Goal: Use online tool/utility: Use online tool/utility

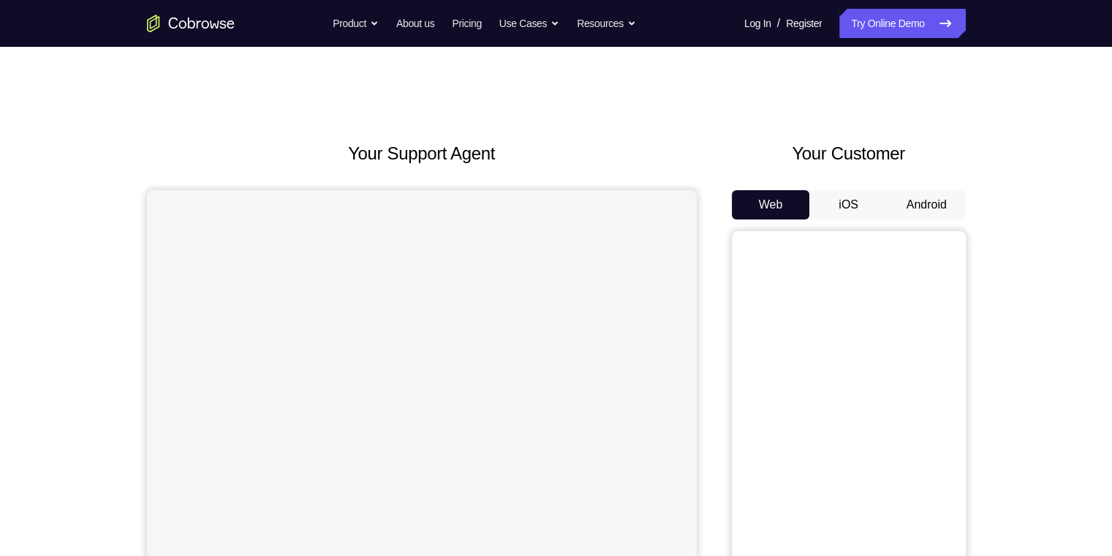
click at [918, 210] on button "Android" at bounding box center [927, 204] width 78 height 29
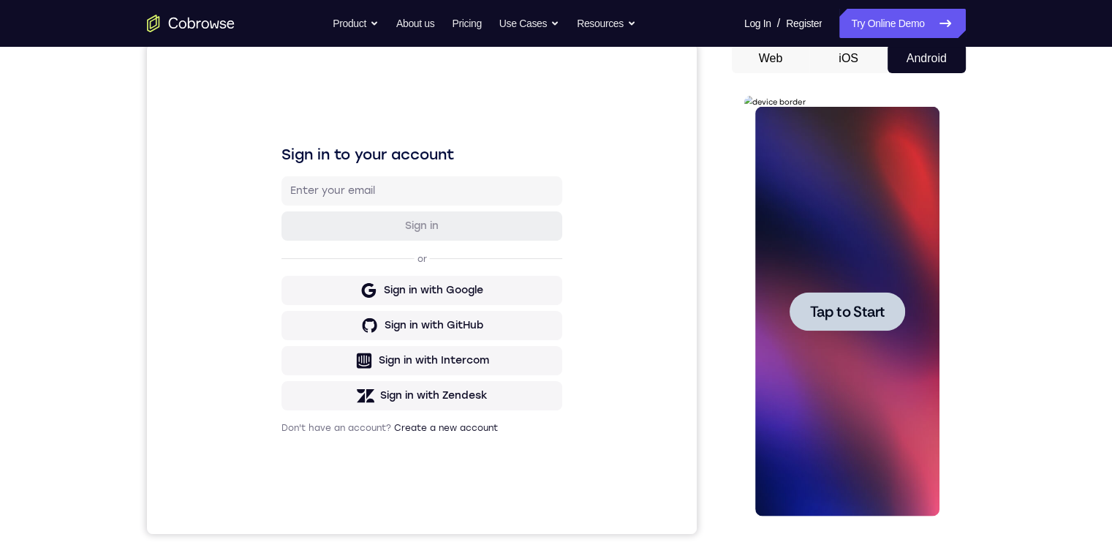
click at [872, 314] on span "Tap to Start" at bounding box center [847, 311] width 75 height 15
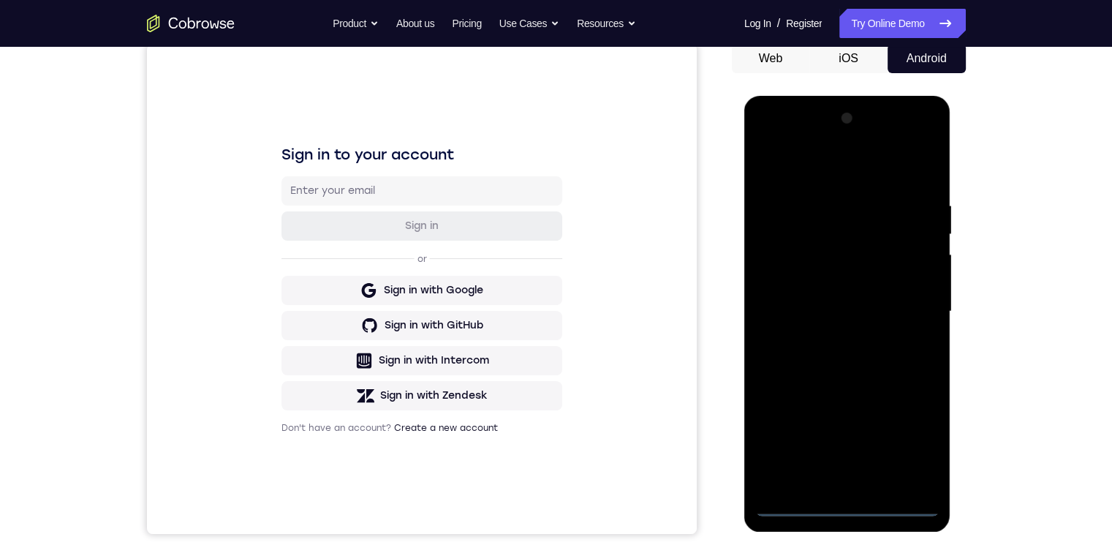
click at [849, 501] on div at bounding box center [847, 312] width 184 height 410
click at [916, 440] on div at bounding box center [847, 312] width 184 height 410
click at [797, 166] on div at bounding box center [847, 312] width 184 height 410
click at [905, 304] on div at bounding box center [847, 312] width 184 height 410
click at [860, 338] on div at bounding box center [847, 312] width 184 height 410
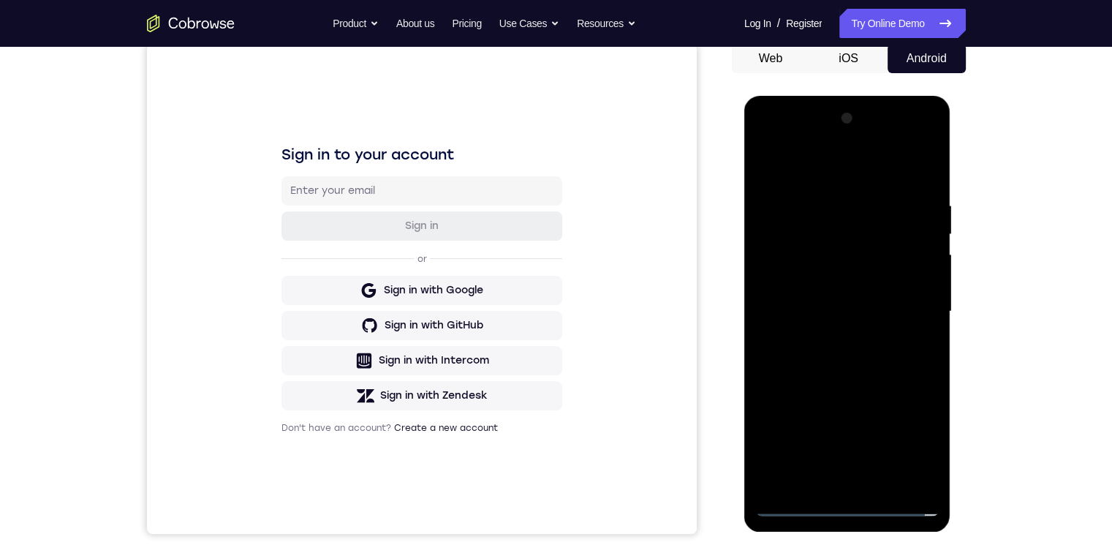
click at [829, 318] on div at bounding box center [847, 312] width 184 height 410
click at [815, 240] on div at bounding box center [847, 312] width 184 height 410
drag, startPoint x: 787, startPoint y: 237, endPoint x: 793, endPoint y: 249, distance: 13.1
click at [787, 238] on div at bounding box center [847, 312] width 184 height 410
click at [851, 237] on div at bounding box center [847, 312] width 184 height 410
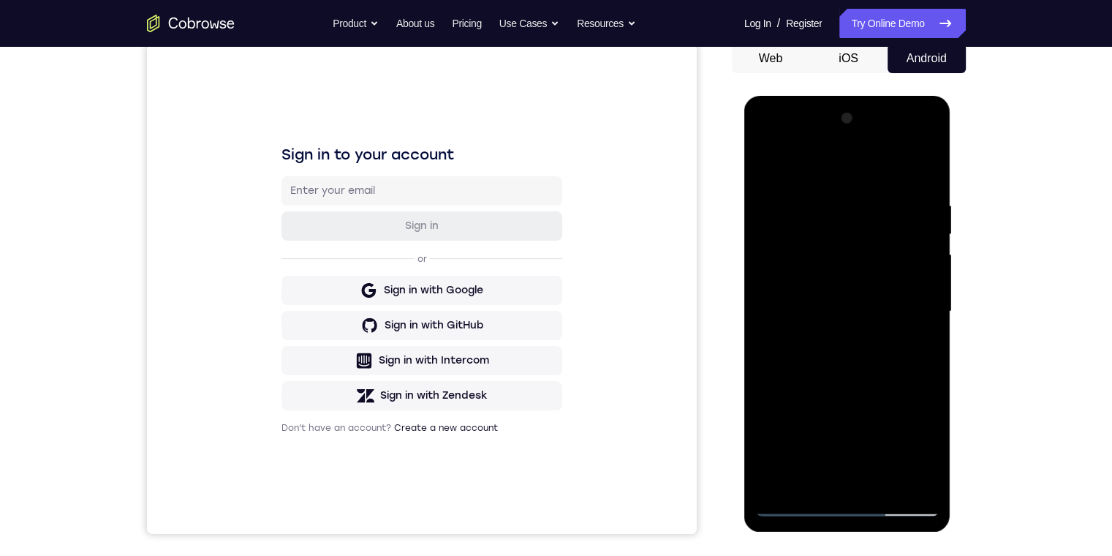
click at [875, 271] on div at bounding box center [847, 312] width 184 height 410
click at [910, 143] on div at bounding box center [847, 312] width 184 height 410
click at [767, 136] on div at bounding box center [847, 312] width 184 height 410
click at [867, 270] on div at bounding box center [847, 312] width 184 height 410
click at [910, 137] on div at bounding box center [847, 312] width 184 height 410
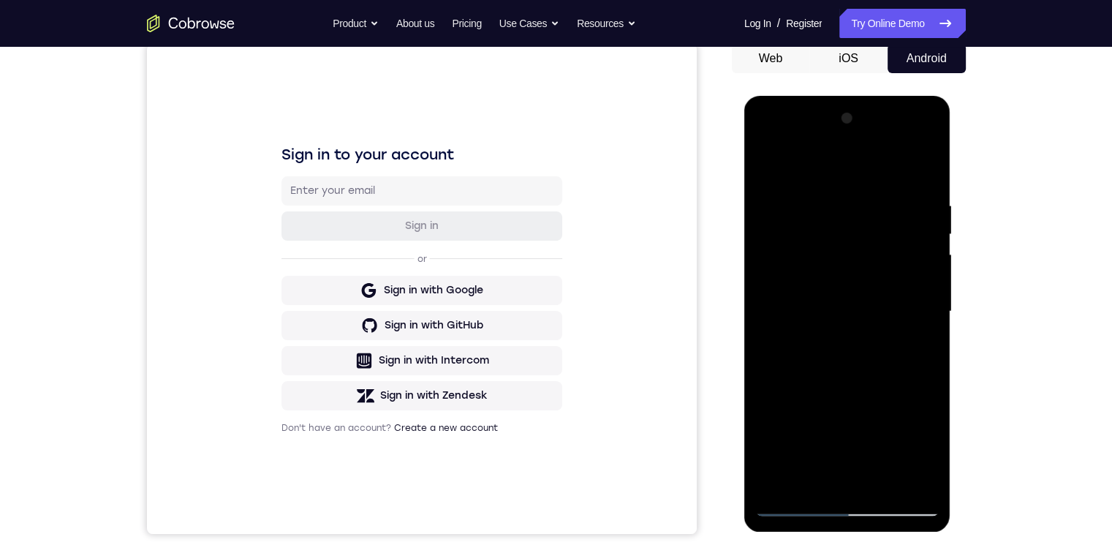
click at [765, 140] on div at bounding box center [847, 312] width 184 height 410
click at [842, 232] on div at bounding box center [847, 312] width 184 height 410
click at [787, 189] on div at bounding box center [847, 312] width 184 height 410
click at [820, 257] on div at bounding box center [847, 312] width 184 height 410
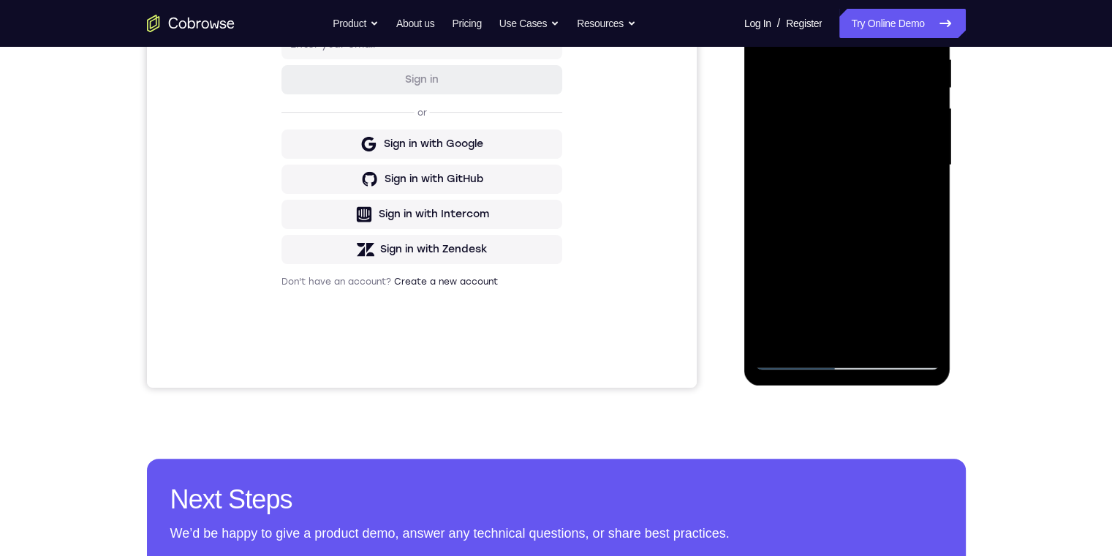
scroll to position [146, 0]
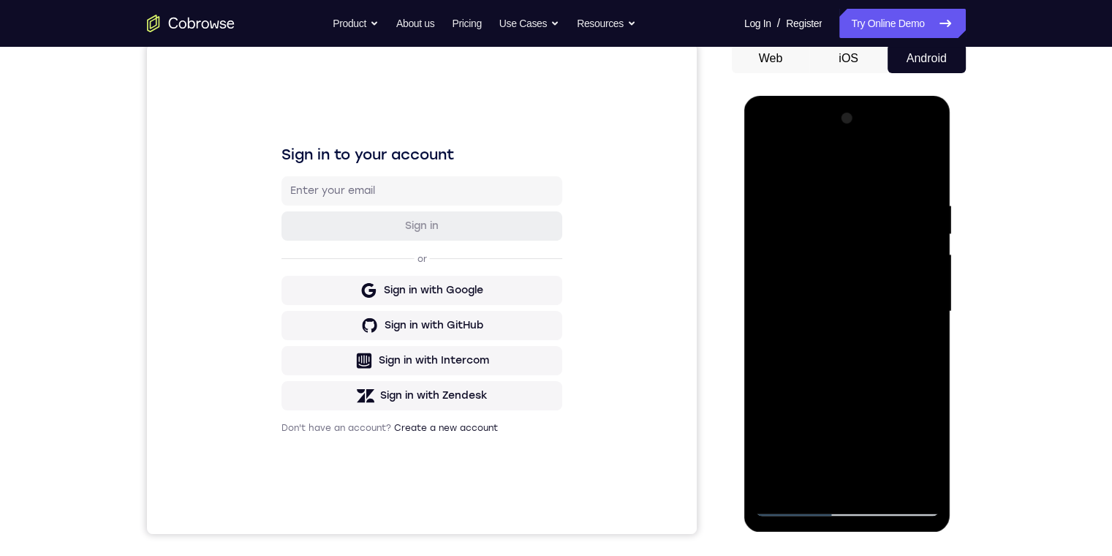
click at [840, 328] on div at bounding box center [847, 312] width 184 height 410
click at [765, 219] on div at bounding box center [847, 312] width 184 height 410
drag, startPoint x: 793, startPoint y: 499, endPoint x: 1559, endPoint y: 633, distance: 777.3
click at [793, 499] on div at bounding box center [847, 312] width 184 height 410
click at [792, 501] on div at bounding box center [847, 312] width 184 height 410
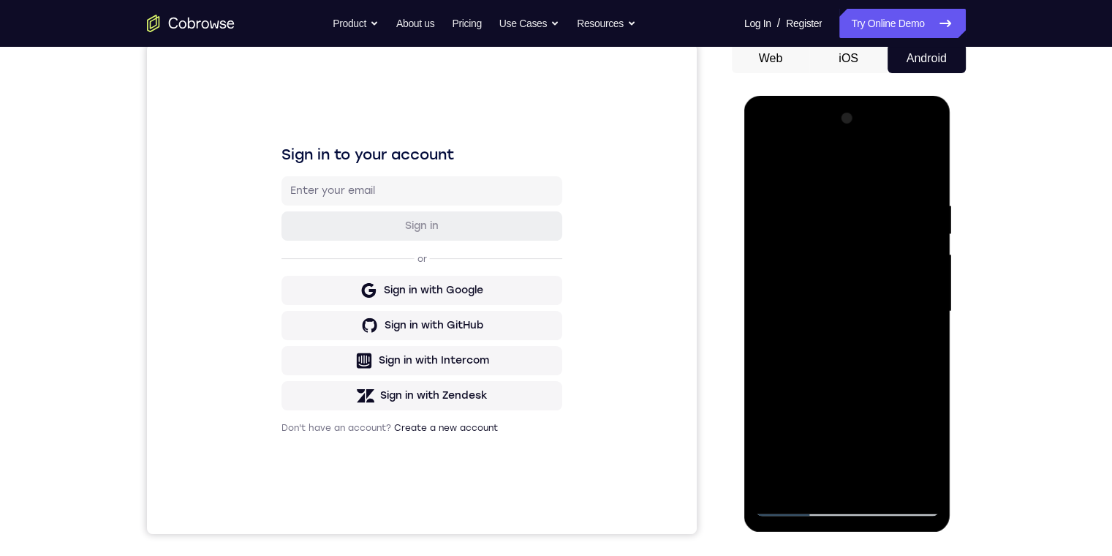
drag, startPoint x: 849, startPoint y: 412, endPoint x: 853, endPoint y: 238, distance: 174.1
click at [853, 238] on div at bounding box center [847, 312] width 184 height 410
click at [795, 331] on div at bounding box center [847, 312] width 184 height 410
click at [853, 331] on div at bounding box center [847, 312] width 184 height 410
click at [924, 162] on div at bounding box center [847, 312] width 184 height 410
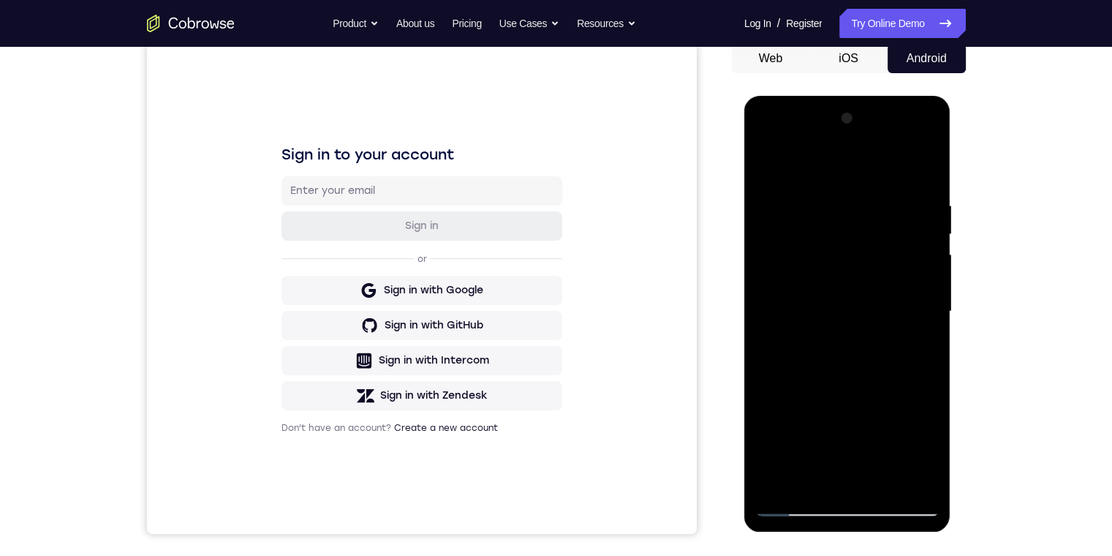
click at [842, 375] on div at bounding box center [847, 312] width 184 height 410
click at [908, 354] on div at bounding box center [847, 312] width 184 height 410
click at [924, 478] on div at bounding box center [847, 312] width 184 height 410
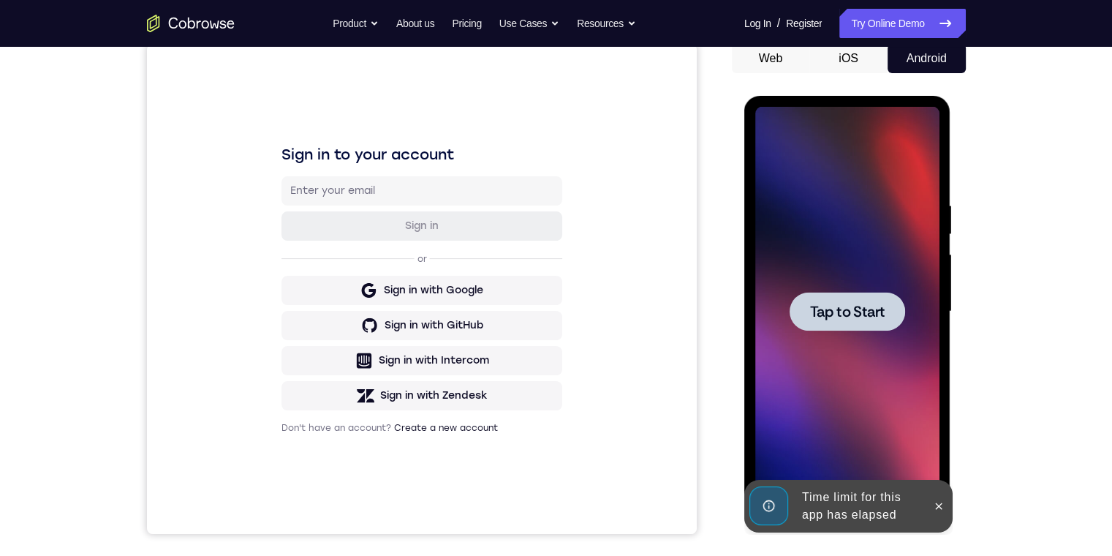
click at [864, 311] on span "Tap to Start" at bounding box center [847, 311] width 75 height 15
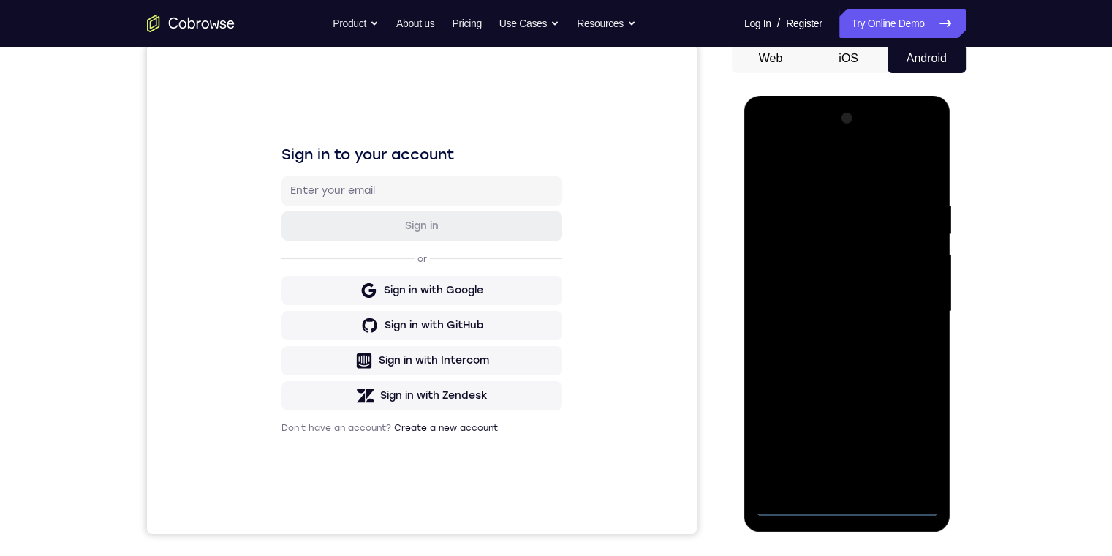
click at [853, 508] on div at bounding box center [847, 312] width 184 height 410
click at [819, 447] on div at bounding box center [847, 312] width 184 height 410
click at [840, 468] on div at bounding box center [847, 312] width 184 height 410
click at [923, 140] on div at bounding box center [847, 312] width 184 height 410
click at [795, 505] on div at bounding box center [847, 312] width 184 height 410
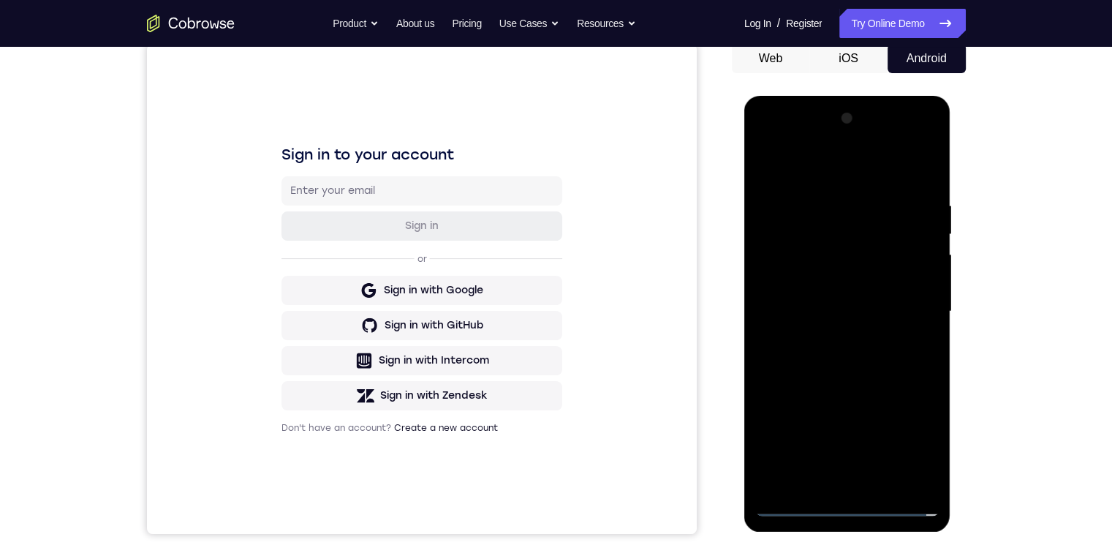
click at [845, 506] on div at bounding box center [847, 312] width 184 height 410
click at [845, 508] on div at bounding box center [847, 312] width 184 height 410
click at [914, 449] on div at bounding box center [847, 312] width 184 height 410
drag, startPoint x: 853, startPoint y: 59, endPoint x: 109, endPoint y: 0, distance: 746.7
click at [853, 59] on button "iOS" at bounding box center [849, 58] width 78 height 29
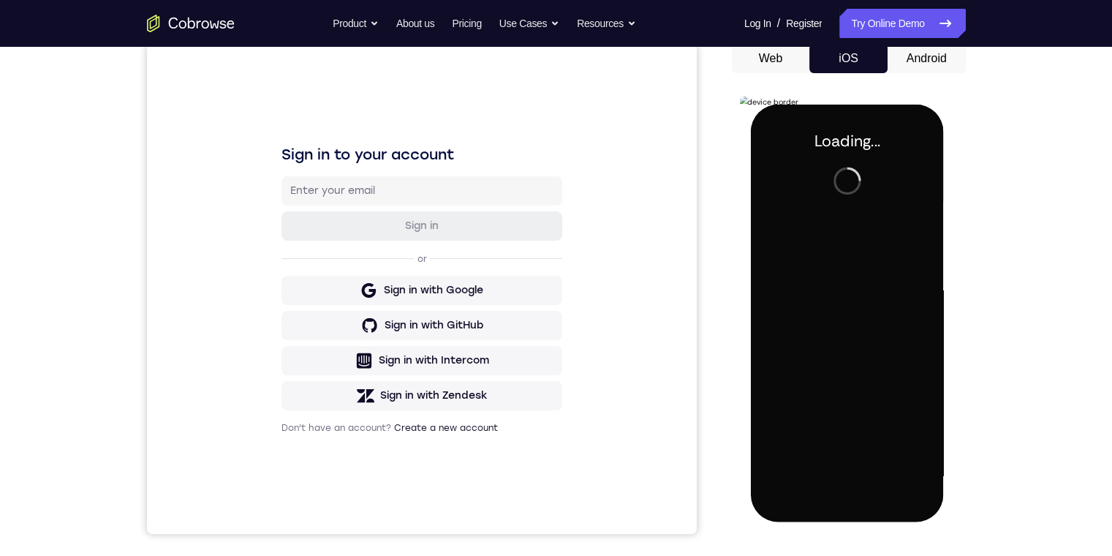
scroll to position [0, 0]
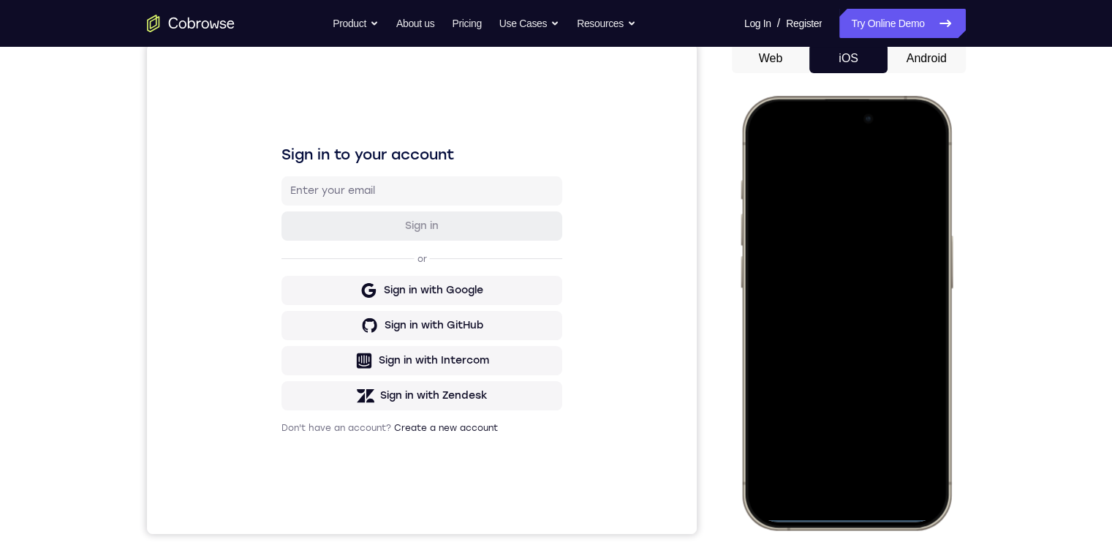
drag, startPoint x: 863, startPoint y: 518, endPoint x: 838, endPoint y: 486, distance: 40.1
click at [823, 442] on div at bounding box center [846, 313] width 192 height 418
drag, startPoint x: 844, startPoint y: 513, endPoint x: 826, endPoint y: 392, distance: 122.7
click at [826, 388] on div at bounding box center [846, 313] width 192 height 418
click at [858, 515] on div at bounding box center [846, 313] width 192 height 418
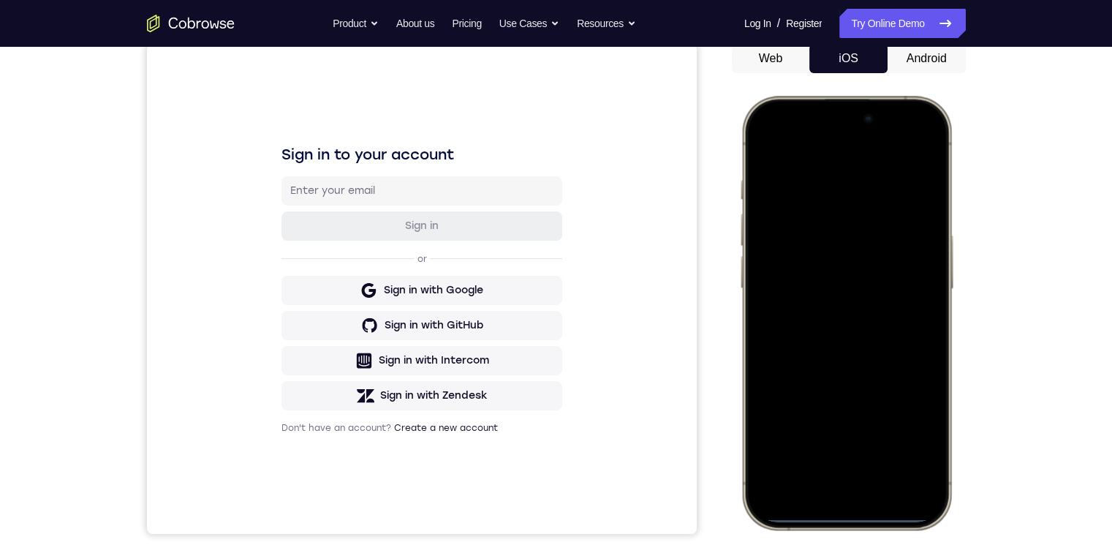
click at [851, 515] on div at bounding box center [846, 313] width 192 height 418
drag, startPoint x: 851, startPoint y: 515, endPoint x: 829, endPoint y: 418, distance: 99.0
click at [829, 418] on div at bounding box center [846, 313] width 192 height 418
click at [836, 481] on div at bounding box center [846, 313] width 192 height 418
drag, startPoint x: 844, startPoint y: 512, endPoint x: 832, endPoint y: 436, distance: 76.9
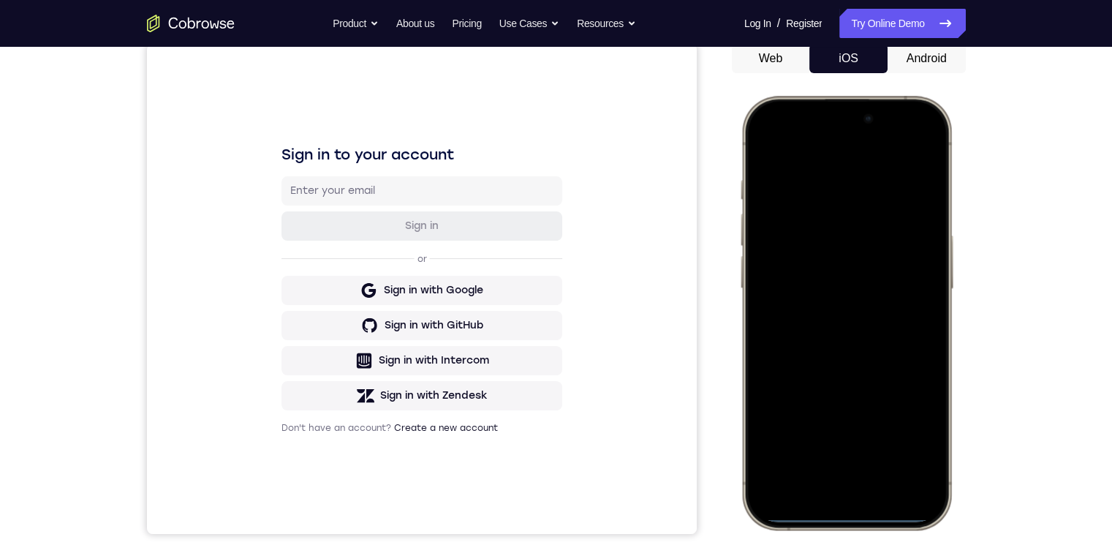
click at [832, 436] on div at bounding box center [846, 313] width 192 height 418
click at [853, 513] on div at bounding box center [846, 313] width 192 height 418
click at [841, 515] on div at bounding box center [846, 313] width 192 height 418
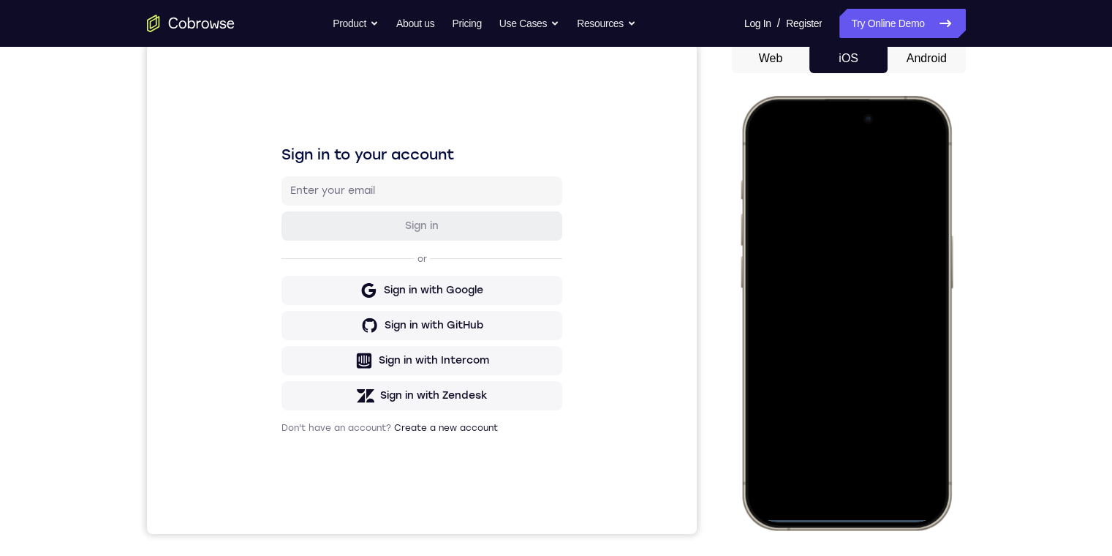
click at [841, 515] on div at bounding box center [846, 313] width 192 height 418
click at [838, 513] on div at bounding box center [846, 313] width 192 height 418
drag, startPoint x: 838, startPoint y: 513, endPoint x: 905, endPoint y: 404, distance: 128.3
click at [958, 535] on html "Online web based iOS Simulators and Android Emulators. Run iPhone, iPad, Mobile…" at bounding box center [848, 315] width 219 height 439
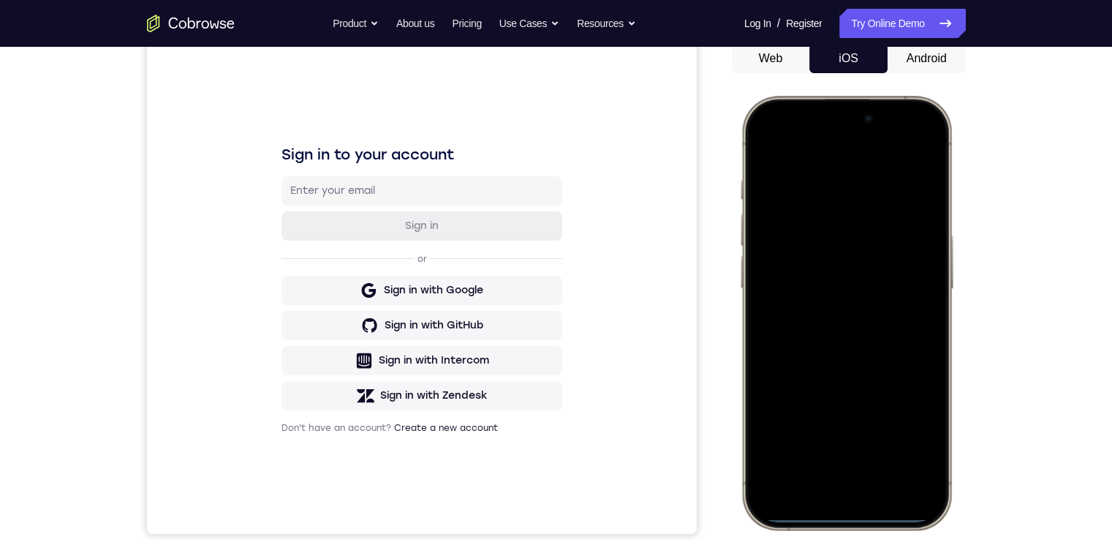
click at [845, 137] on div at bounding box center [846, 313] width 192 height 418
drag, startPoint x: 845, startPoint y: 141, endPoint x: 836, endPoint y: 222, distance: 81.7
click at [830, 333] on div at bounding box center [846, 313] width 192 height 418
drag, startPoint x: 827, startPoint y: 160, endPoint x: 922, endPoint y: 529, distance: 380.6
click at [920, 535] on html "Online web based iOS Simulators and Android Emulators. Run iPhone, iPad, Mobile…" at bounding box center [848, 315] width 219 height 439
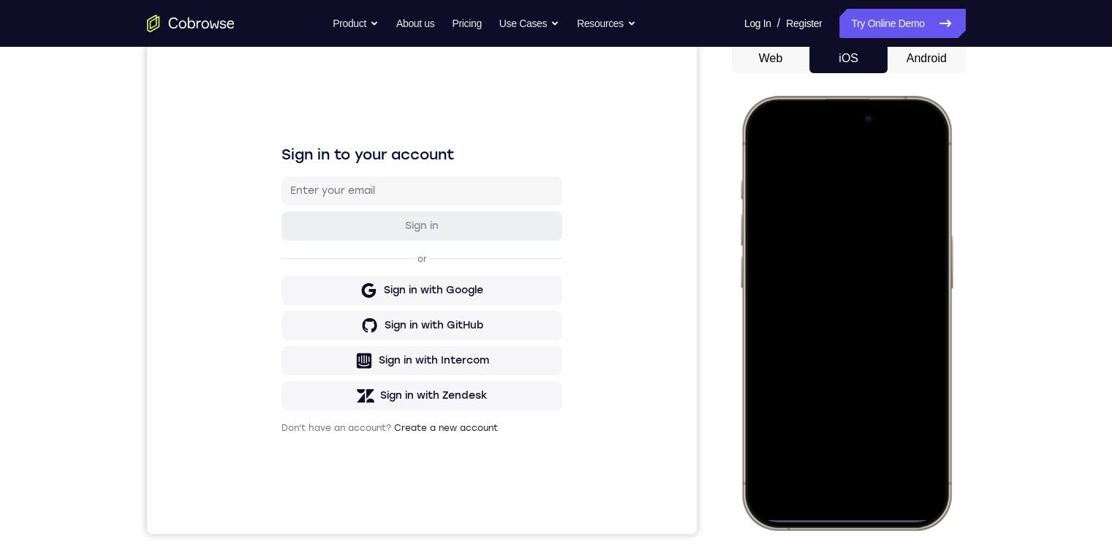
drag, startPoint x: 938, startPoint y: 361, endPoint x: 956, endPoint y: 429, distance: 70.2
click at [958, 411] on html "Online web based iOS Simulators and Android Emulators. Run iPhone, iPad, Mobile…" at bounding box center [848, 315] width 219 height 439
drag, startPoint x: 865, startPoint y: 506, endPoint x: 859, endPoint y: 404, distance: 102.5
click at [859, 404] on div at bounding box center [846, 313] width 192 height 418
click at [861, 453] on div at bounding box center [846, 313] width 192 height 418
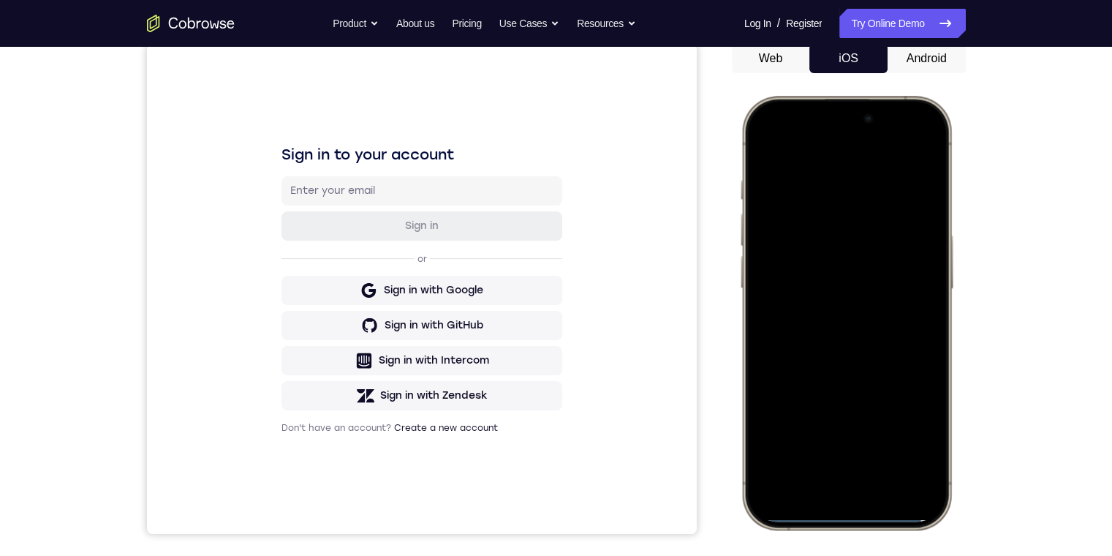
drag, startPoint x: 857, startPoint y: 515, endPoint x: 861, endPoint y: 392, distance: 122.9
click at [856, 451] on div at bounding box center [846, 313] width 192 height 418
click at [876, 420] on div at bounding box center [846, 313] width 192 height 418
drag, startPoint x: 857, startPoint y: 170, endPoint x: 864, endPoint y: 350, distance: 180.0
click at [864, 350] on div at bounding box center [846, 313] width 192 height 418
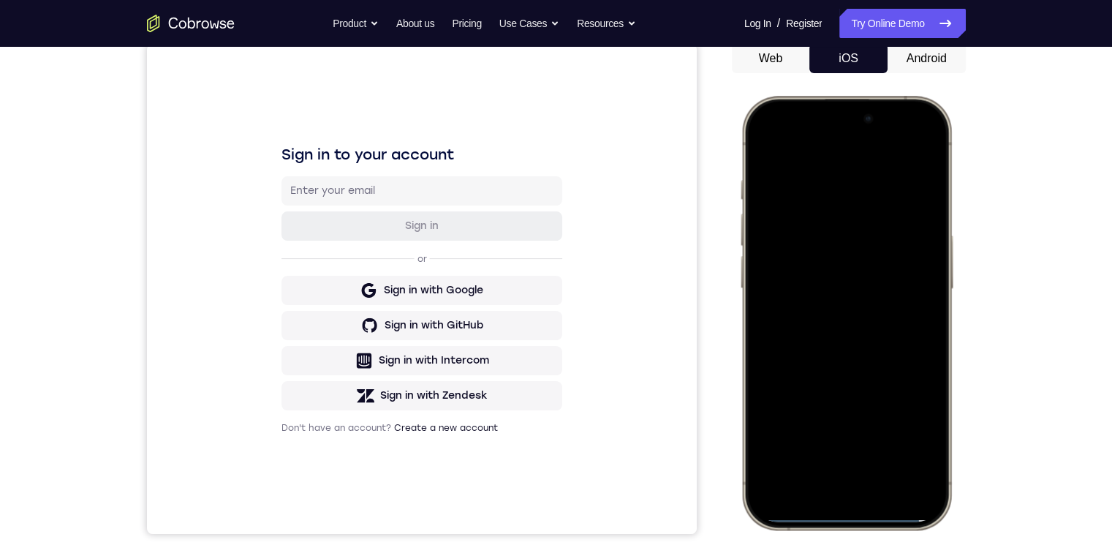
click at [761, 374] on div at bounding box center [846, 313] width 192 height 418
click at [846, 518] on div at bounding box center [846, 313] width 192 height 418
click at [846, 517] on div at bounding box center [846, 313] width 192 height 418
drag, startPoint x: 846, startPoint y: 517, endPoint x: 843, endPoint y: 467, distance: 50.5
click at [845, 438] on div at bounding box center [846, 313] width 192 height 418
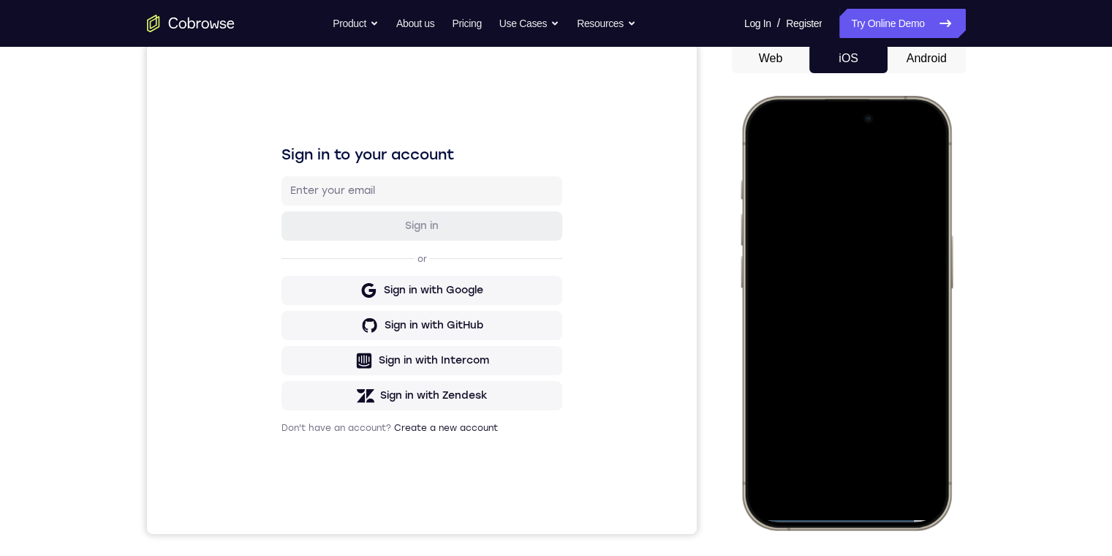
drag, startPoint x: 840, startPoint y: 513, endPoint x: 840, endPoint y: 497, distance: 15.4
click at [840, 503] on div at bounding box center [846, 313] width 192 height 418
drag, startPoint x: 861, startPoint y: 516, endPoint x: 850, endPoint y: 469, distance: 48.1
click at [850, 471] on div at bounding box center [846, 313] width 192 height 418
drag, startPoint x: 850, startPoint y: 512, endPoint x: 851, endPoint y: 527, distance: 15.4
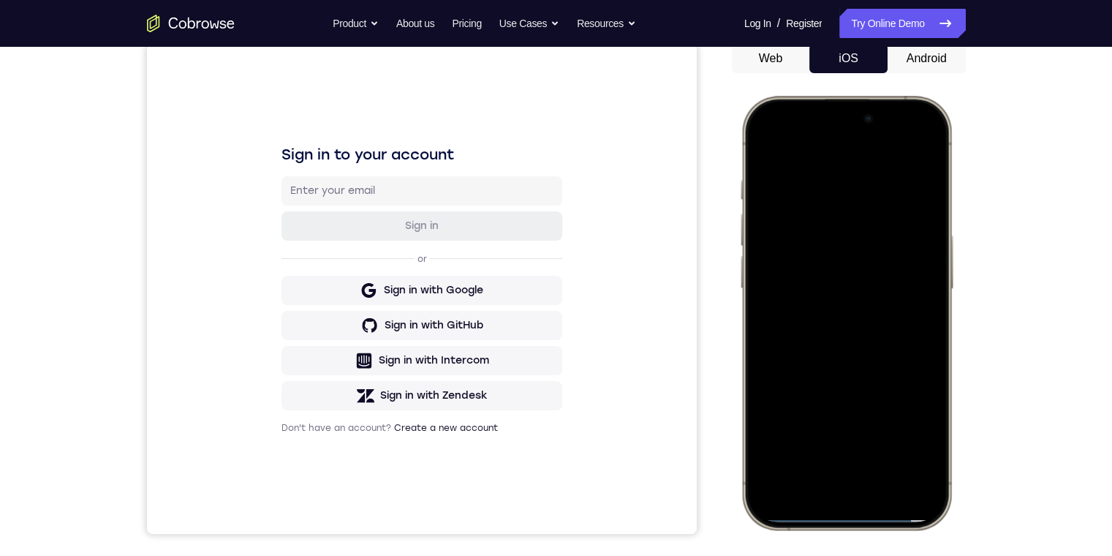
click at [848, 504] on div at bounding box center [846, 313] width 192 height 418
click at [849, 497] on div at bounding box center [846, 313] width 192 height 418
drag, startPoint x: 849, startPoint y: 522, endPoint x: 849, endPoint y: 502, distance: 20.5
click at [848, 503] on div at bounding box center [846, 313] width 192 height 418
click at [850, 512] on div at bounding box center [846, 313] width 192 height 418
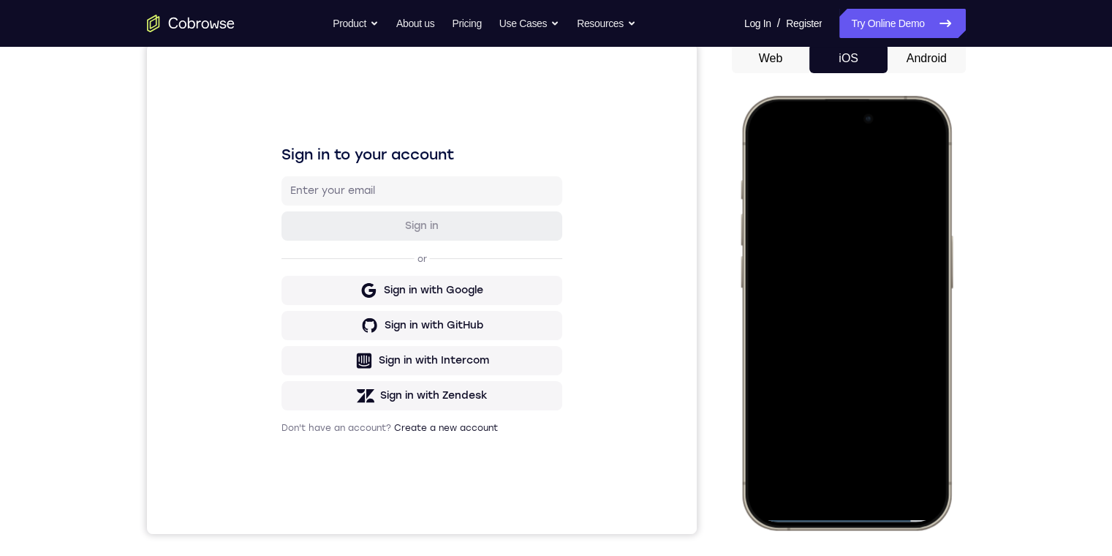
click at [853, 510] on div at bounding box center [846, 313] width 192 height 418
click at [853, 512] on div at bounding box center [846, 313] width 192 height 418
click at [853, 510] on div at bounding box center [846, 313] width 192 height 418
click at [853, 509] on div at bounding box center [846, 313] width 192 height 418
click at [853, 512] on div at bounding box center [846, 313] width 192 height 418
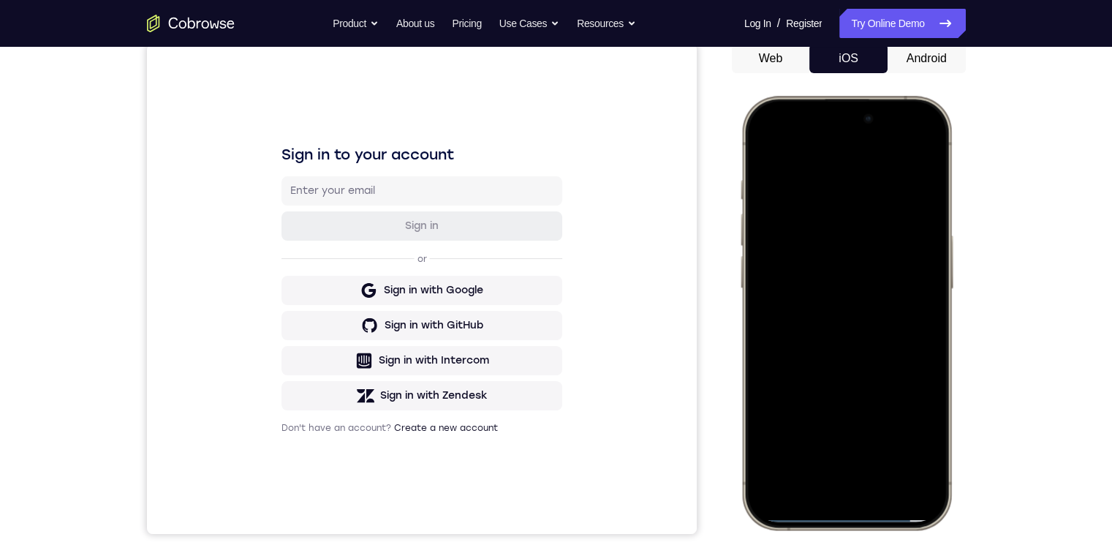
click at [853, 512] on div at bounding box center [846, 313] width 192 height 418
click at [853, 510] on div at bounding box center [846, 313] width 192 height 418
click at [853, 508] on div at bounding box center [846, 313] width 192 height 418
drag, startPoint x: 870, startPoint y: 167, endPoint x: 876, endPoint y: 127, distance: 40.6
click at [892, 228] on div at bounding box center [846, 313] width 192 height 418
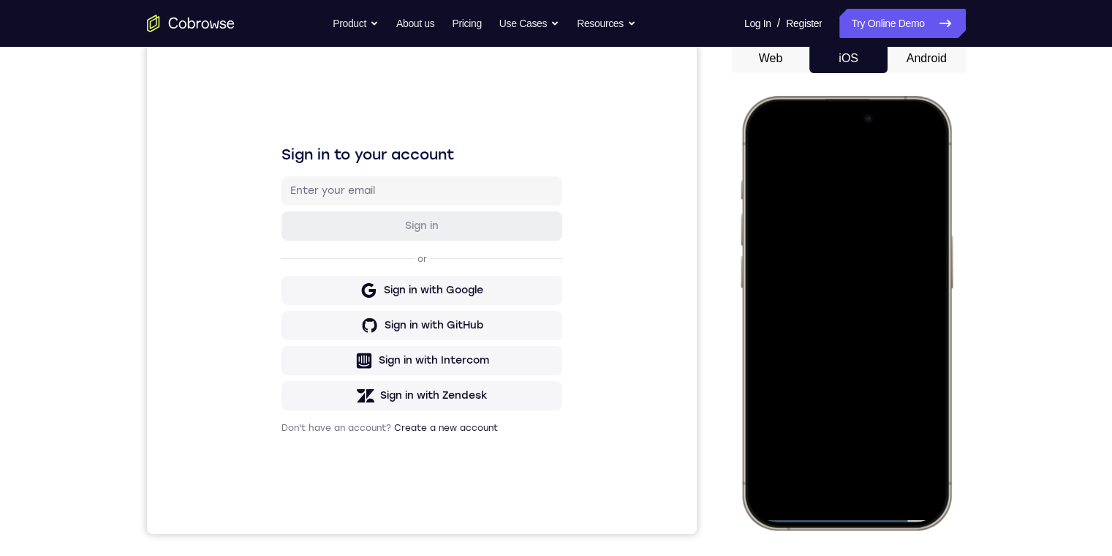
drag, startPoint x: 878, startPoint y: 161, endPoint x: 861, endPoint y: 202, distance: 44.3
click at [866, 229] on div at bounding box center [846, 313] width 192 height 418
drag, startPoint x: 859, startPoint y: 148, endPoint x: 853, endPoint y: 124, distance: 24.1
click at [855, 146] on div at bounding box center [846, 313] width 192 height 418
drag, startPoint x: 1588, startPoint y: 181, endPoint x: 870, endPoint y: 111, distance: 720.8
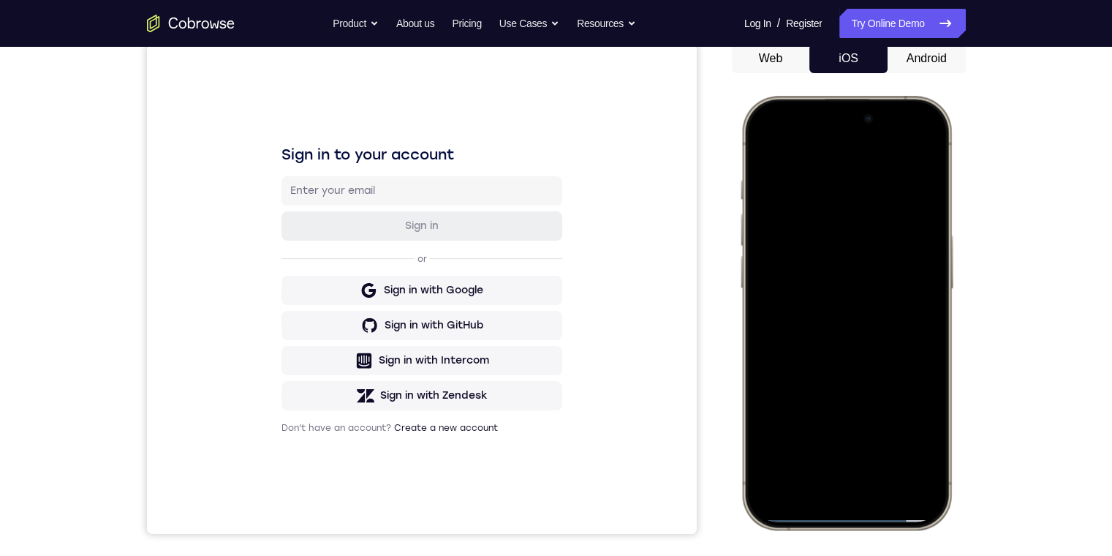
drag, startPoint x: 840, startPoint y: 121, endPoint x: 858, endPoint y: 152, distance: 35.7
click at [845, 281] on div at bounding box center [846, 313] width 192 height 418
drag, startPoint x: 1582, startPoint y: 189, endPoint x: 861, endPoint y: 139, distance: 722.1
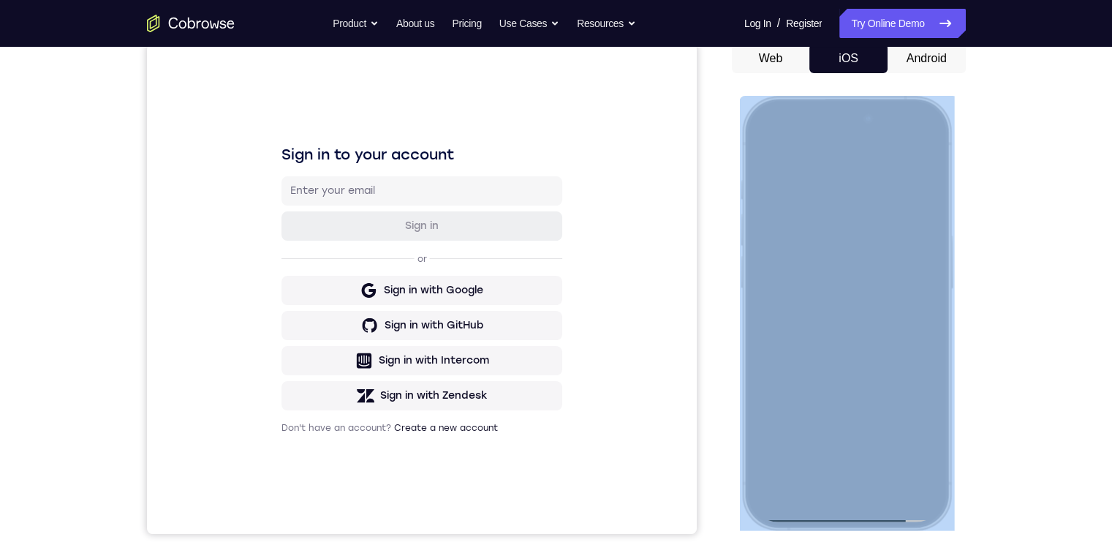
drag, startPoint x: 887, startPoint y: 99, endPoint x: 884, endPoint y: 107, distance: 8.6
click at [891, 148] on div at bounding box center [846, 313] width 215 height 434
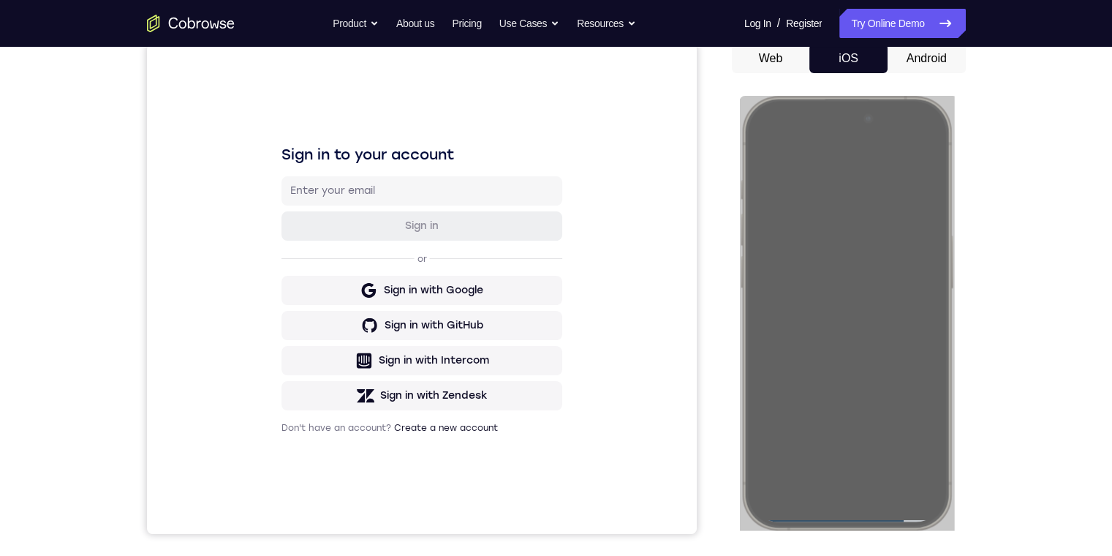
drag, startPoint x: 869, startPoint y: 167, endPoint x: 874, endPoint y: 108, distance: 59.5
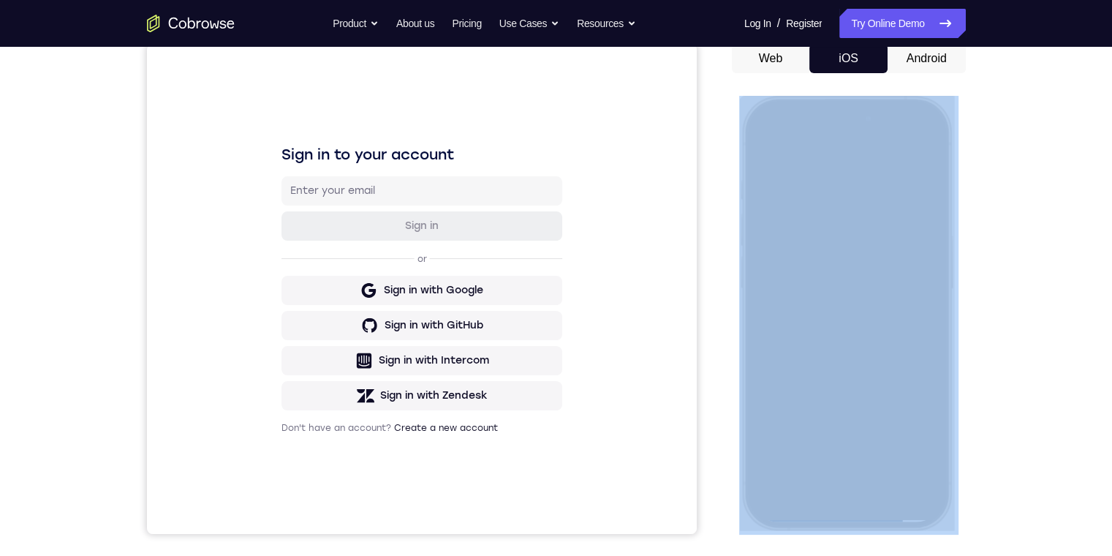
drag, startPoint x: 913, startPoint y: 129, endPoint x: 943, endPoint y: 143, distance: 34.0
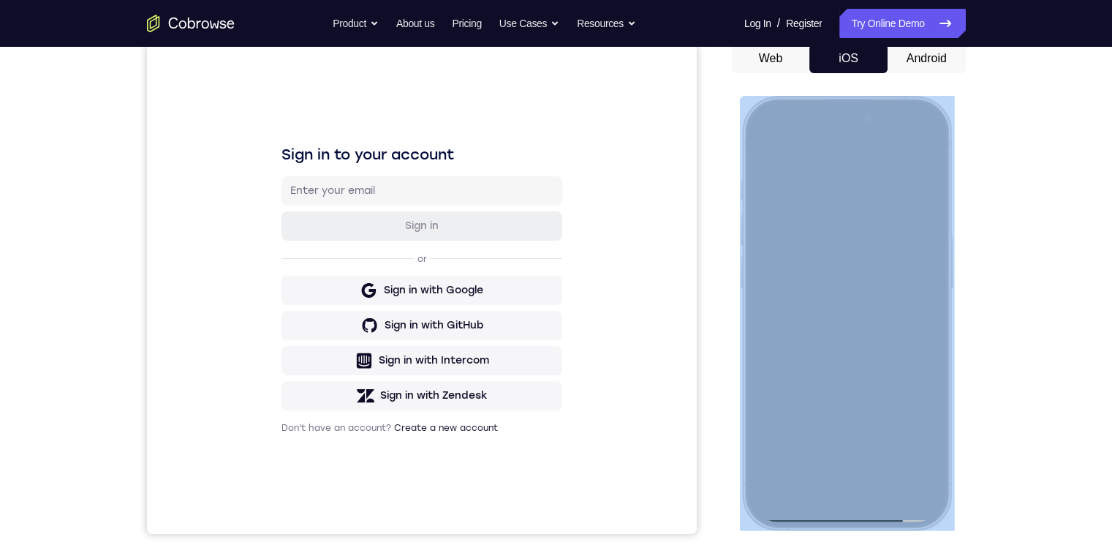
drag, startPoint x: 980, startPoint y: 229, endPoint x: 1047, endPoint y: 228, distance: 67.3
click at [980, 223] on div "Your Support Agent Your Customer Web iOS Android Next Steps We’d be happy to gi…" at bounding box center [556, 383] width 936 height 965
click at [1092, 265] on div "Your Support Agent Your Customer Web iOS Android Next Steps We’d be happy to gi…" at bounding box center [556, 383] width 1112 height 965
